Goal: Task Accomplishment & Management: Manage account settings

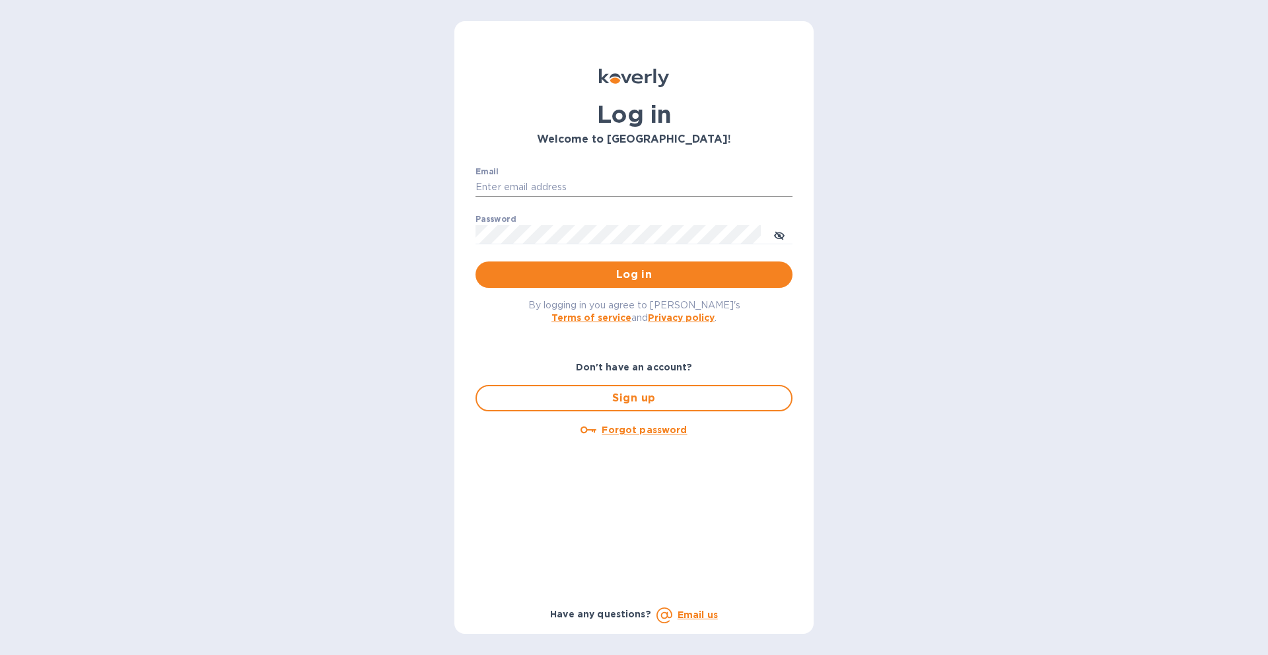
click at [684, 193] on input "Email" at bounding box center [634, 188] width 317 height 20
click at [550, 178] on input "Email" at bounding box center [634, 188] width 317 height 20
type input "ngazda@koverly.com"
click at [601, 262] on button "Log in" at bounding box center [634, 275] width 317 height 26
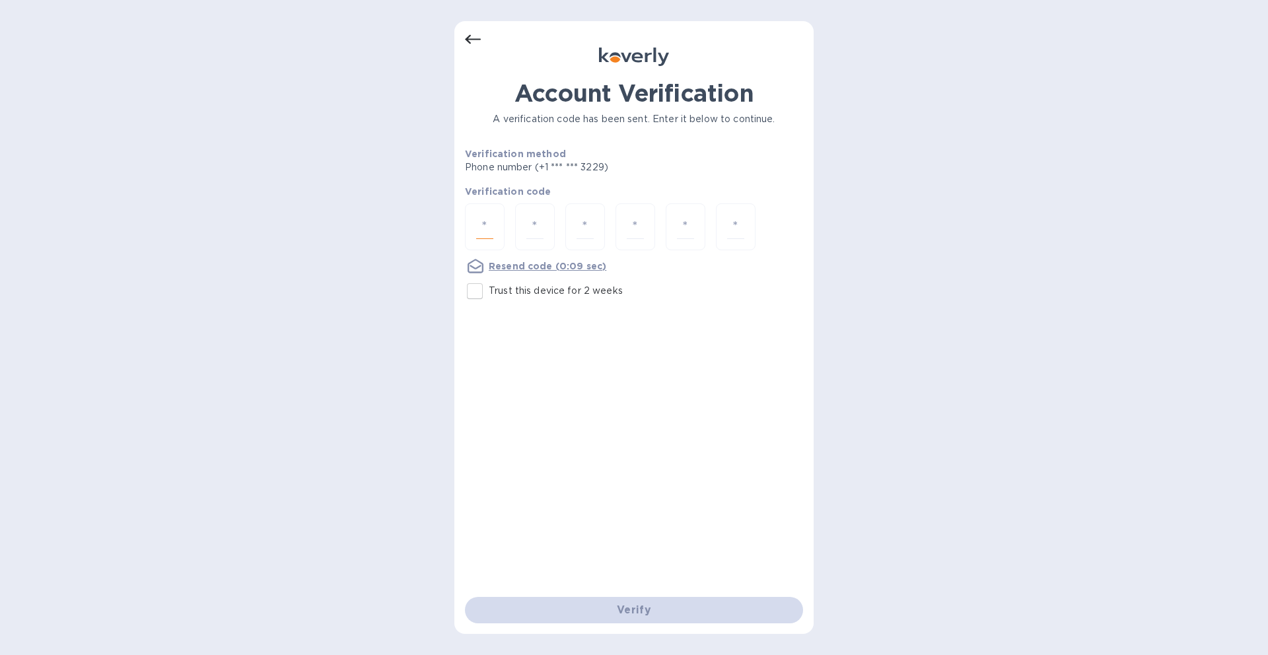
click at [486, 238] on input "number" at bounding box center [484, 227] width 17 height 24
click at [482, 288] on input "Trust this device for 2 weeks" at bounding box center [475, 291] width 28 height 28
checkbox input "true"
click at [478, 227] on input "number" at bounding box center [484, 227] width 17 height 24
type input "8"
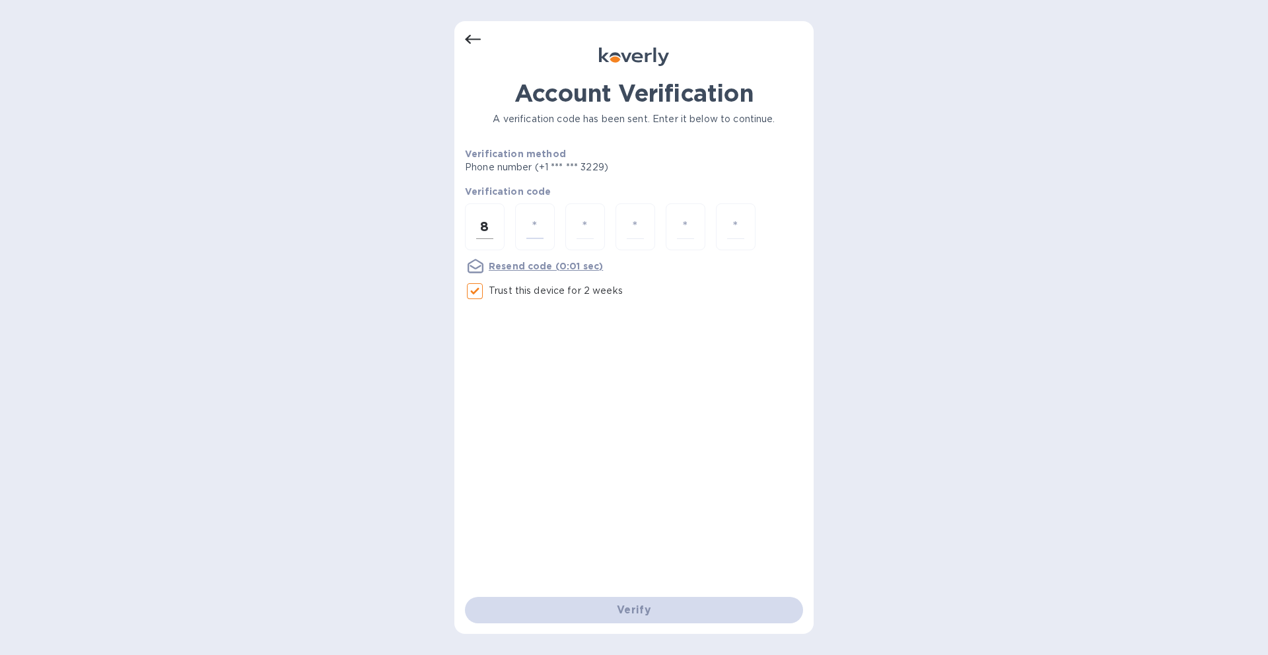
type input "0"
type input "9"
type input "8"
type input "6"
type input "0"
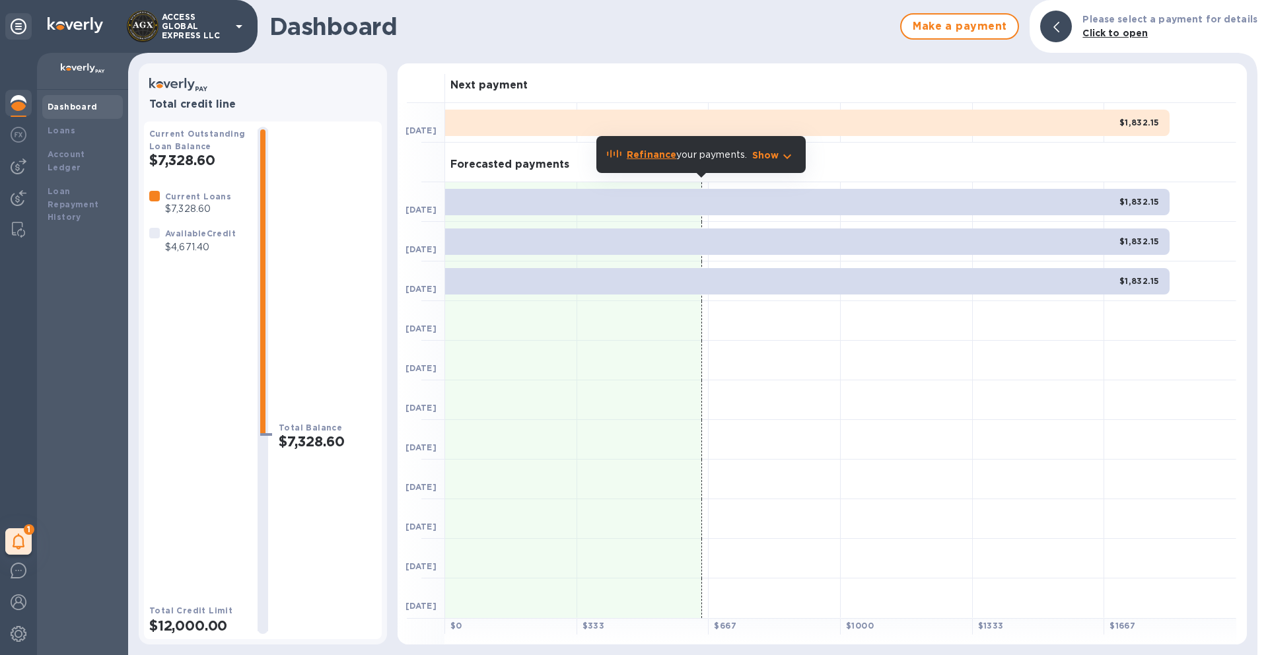
click at [240, 25] on icon at bounding box center [239, 26] width 7 height 3
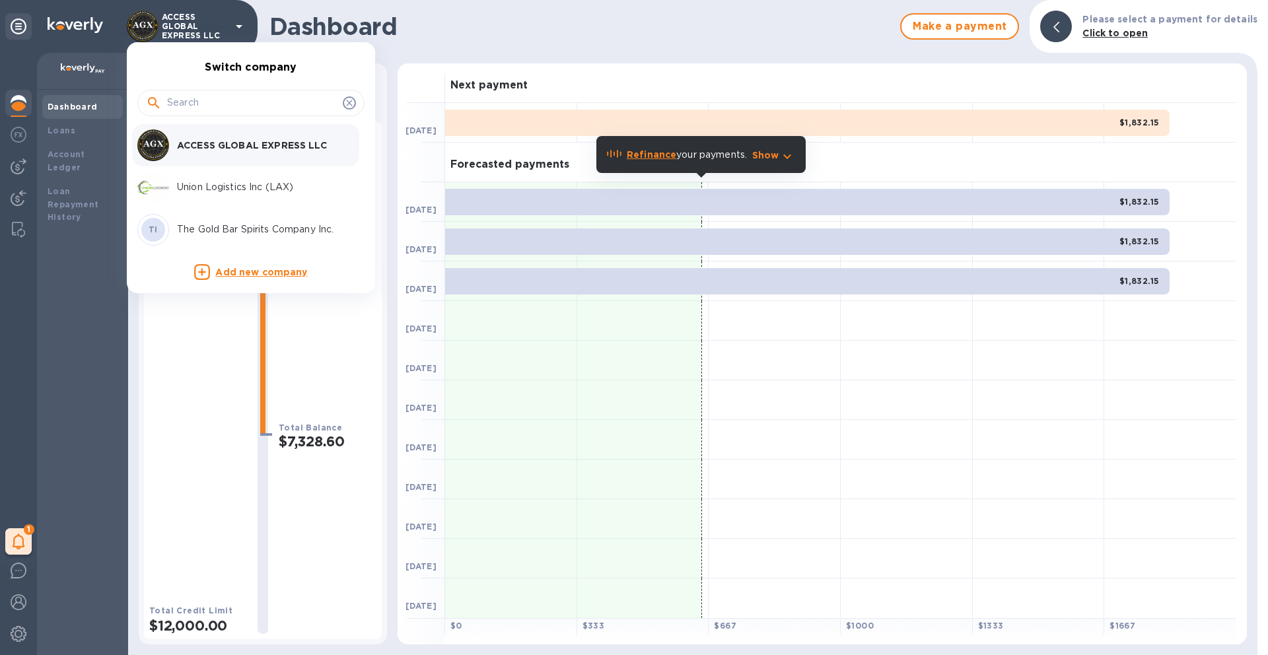
click at [278, 273] on p "Add new company" at bounding box center [261, 273] width 92 height 15
